Goal: Task Accomplishment & Management: Use online tool/utility

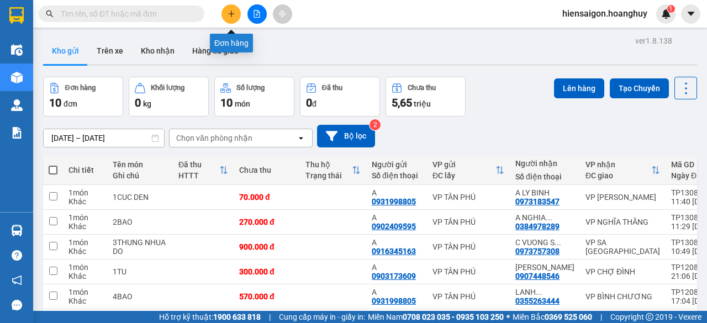
click at [228, 17] on icon "plus" at bounding box center [232, 14] width 8 height 8
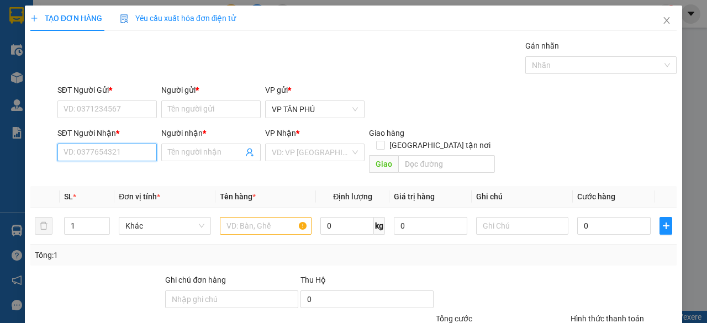
click at [138, 152] on input "SĐT Người Nhận *" at bounding box center [106, 153] width 99 height 18
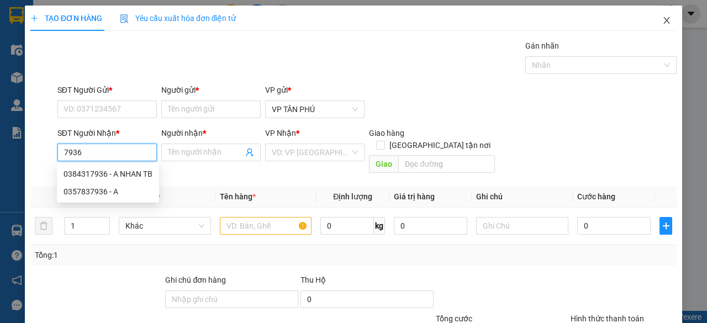
type input "7936"
click at [664, 19] on icon "close" at bounding box center [667, 20] width 6 height 7
